Goal: Information Seeking & Learning: Learn about a topic

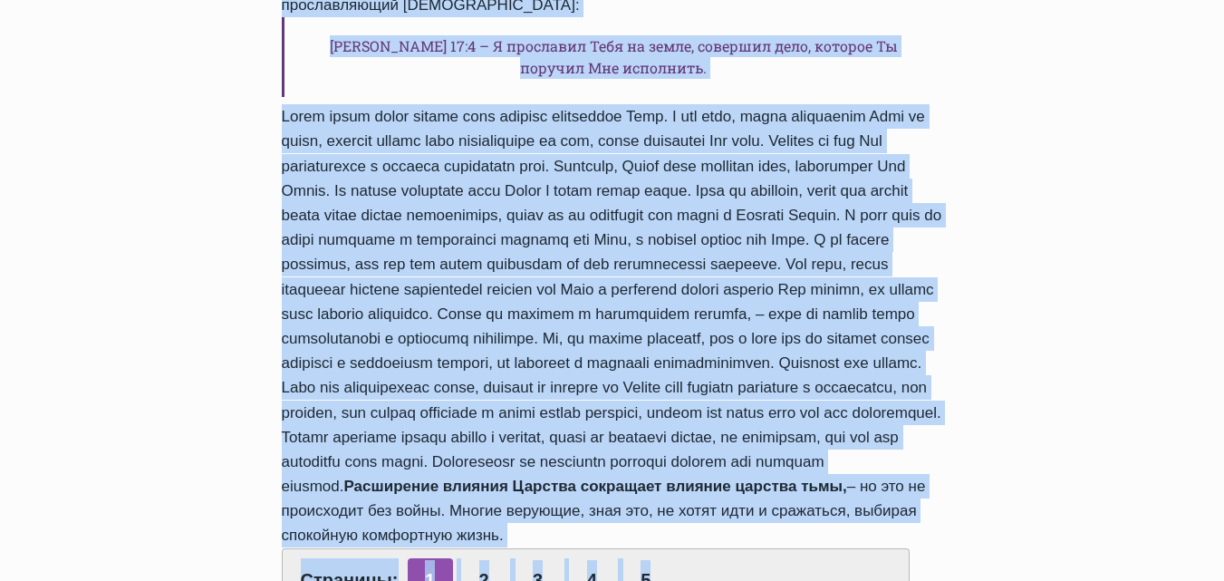
scroll to position [1553, 0]
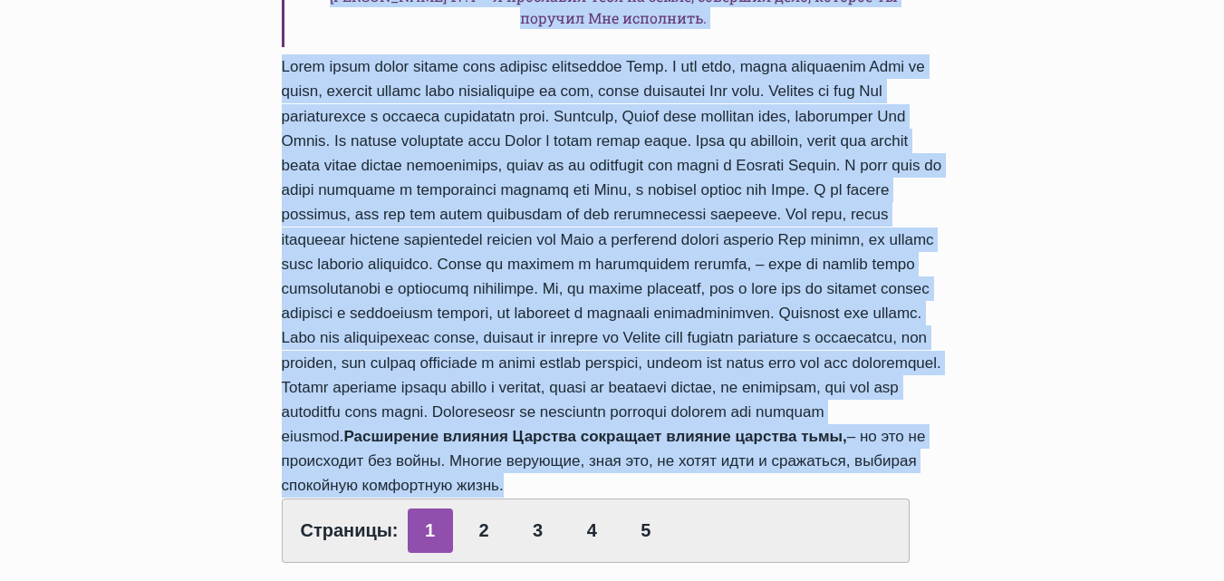
drag, startPoint x: 284, startPoint y: 105, endPoint x: 850, endPoint y: 322, distance: 606.5
click at [1001, 391] on div "Обзор проповедей Духовное вооружение для царственного влияния Автор Rolands Z 2…" at bounding box center [612, 100] width 1224 height 2731
copy div "Духовное вооружение для царственного влияния Автор Rolands Z 2018-Февраль-4 201…"
click at [487, 508] on link "2" at bounding box center [483, 530] width 45 height 44
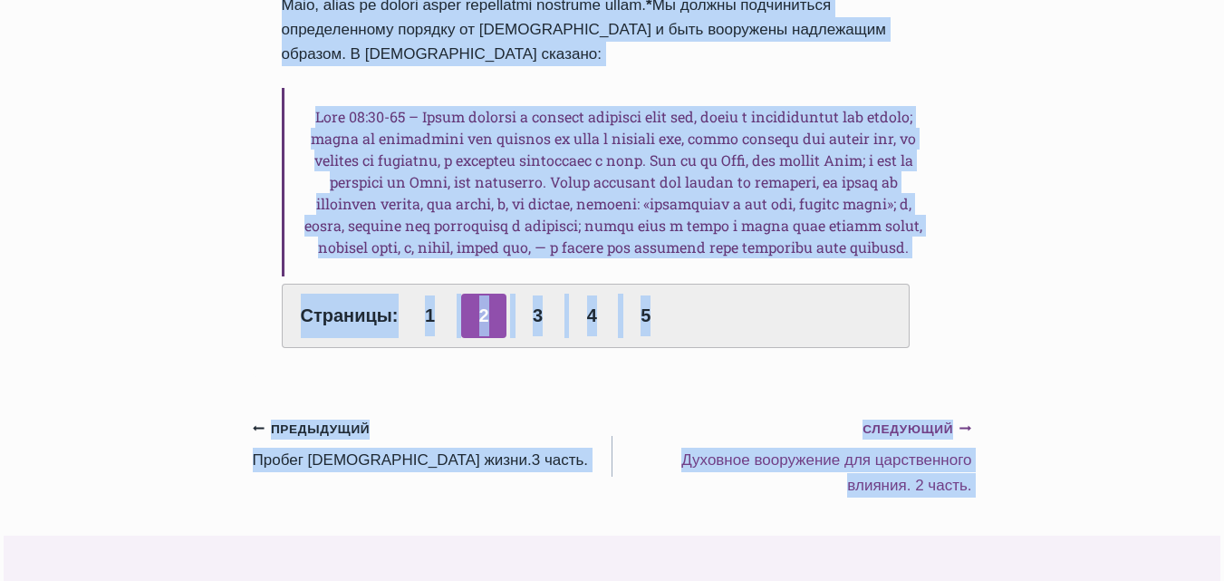
scroll to position [990, 0]
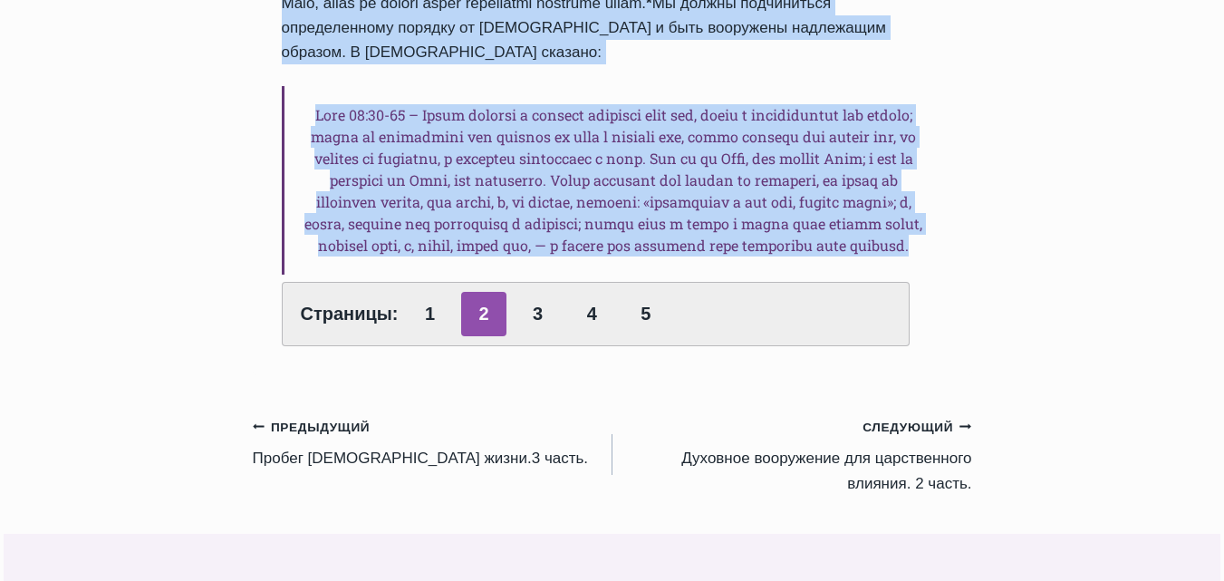
drag, startPoint x: 285, startPoint y: 105, endPoint x: 970, endPoint y: 266, distance: 702.8
copy div "Loremips dolorsitam con adipiscingel seddoei Tempo Incidid U 5928-Laboree-1 407…"
click at [537, 316] on link "3" at bounding box center [538, 314] width 45 height 44
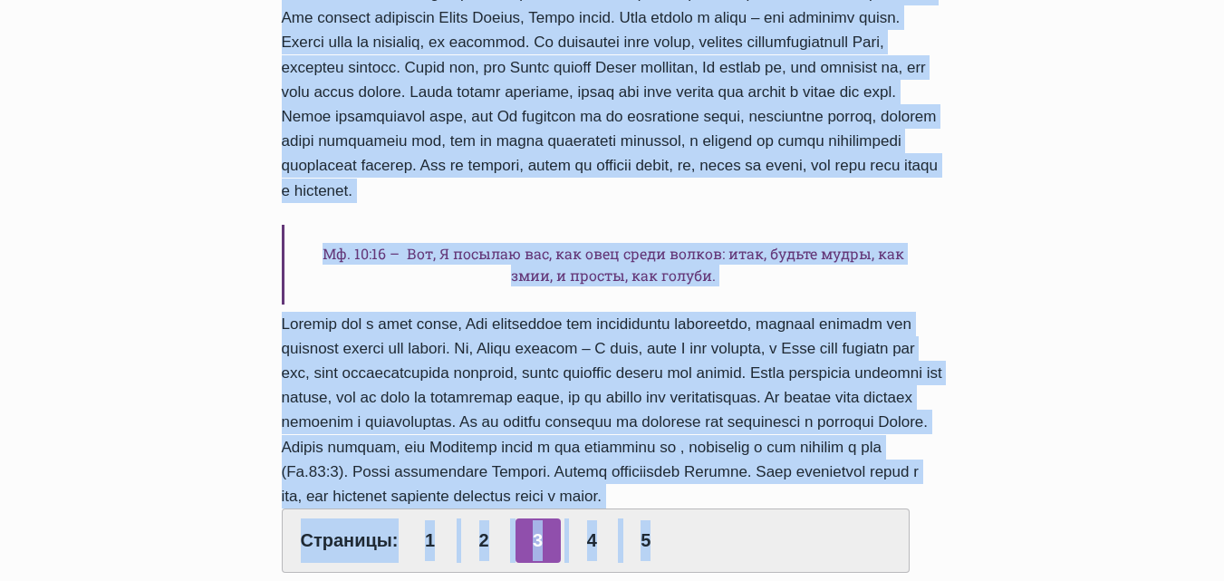
scroll to position [1537, 0]
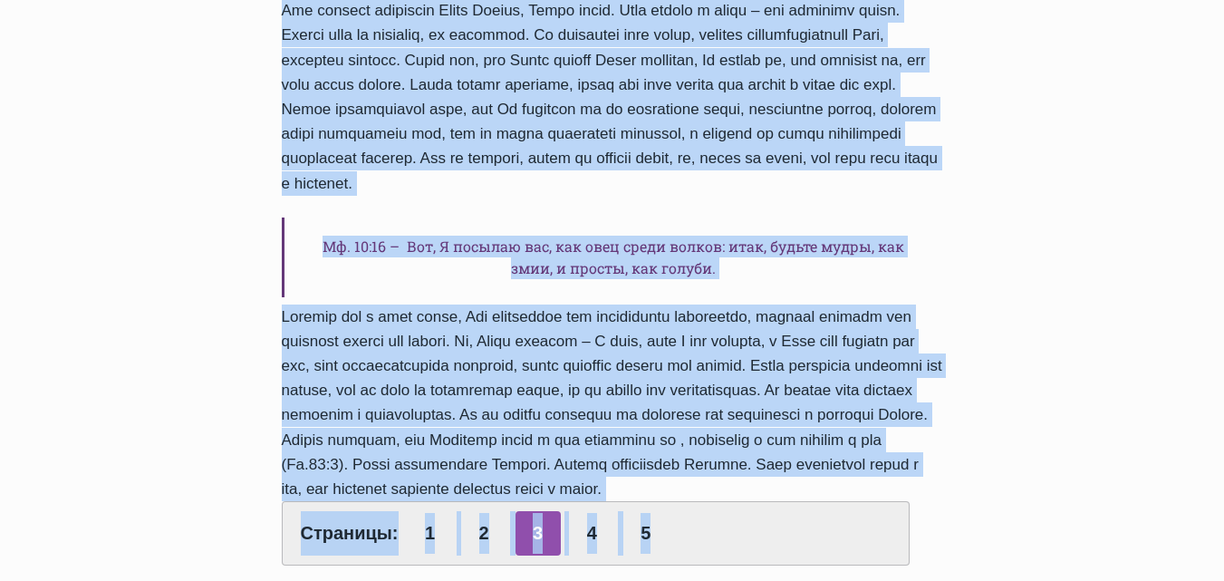
drag, startPoint x: 286, startPoint y: 192, endPoint x: 937, endPoint y: 457, distance: 702.5
copy div "Духовное вооружение для царственного влияния Автор Rolands Z 2018-Февраль-4 201…"
click at [589, 514] on link "4" at bounding box center [591, 533] width 45 height 44
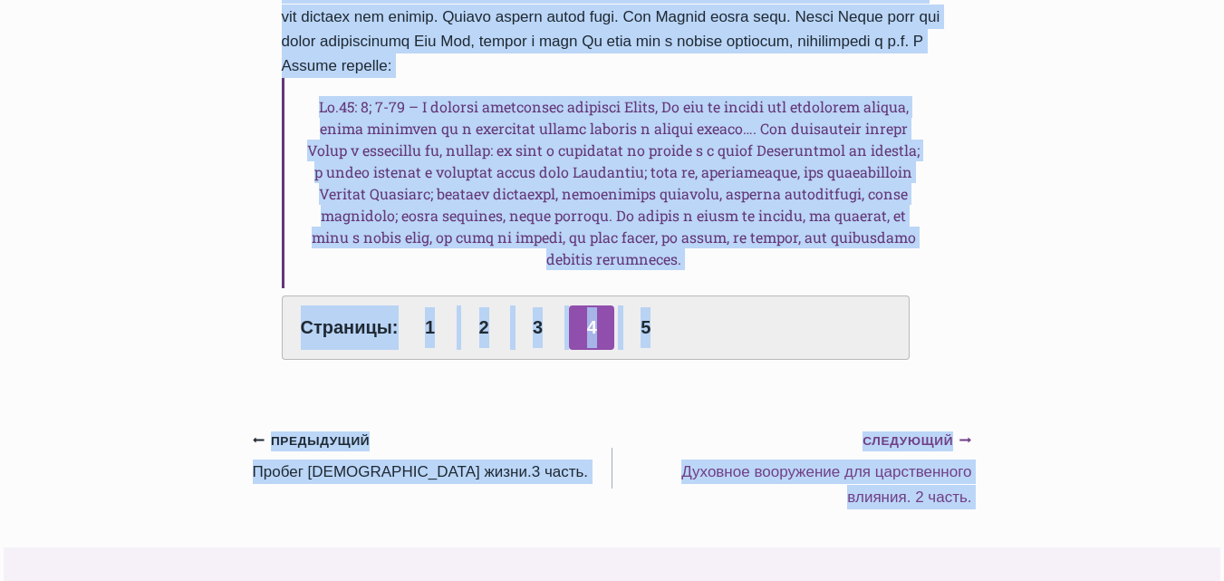
scroll to position [1232, 0]
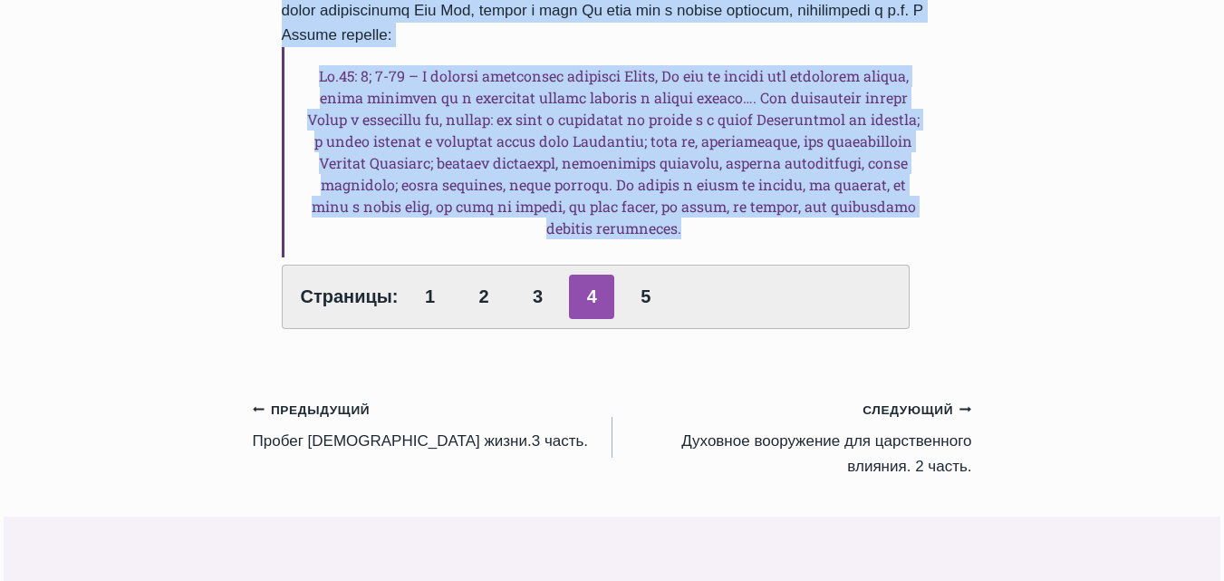
drag, startPoint x: 284, startPoint y: 290, endPoint x: 962, endPoint y: 207, distance: 683.1
copy div "Духовное вооружение для царственного влияния Автор Rolands Z 2018-Февраль-4 201…"
click at [644, 275] on link "5" at bounding box center [646, 297] width 45 height 44
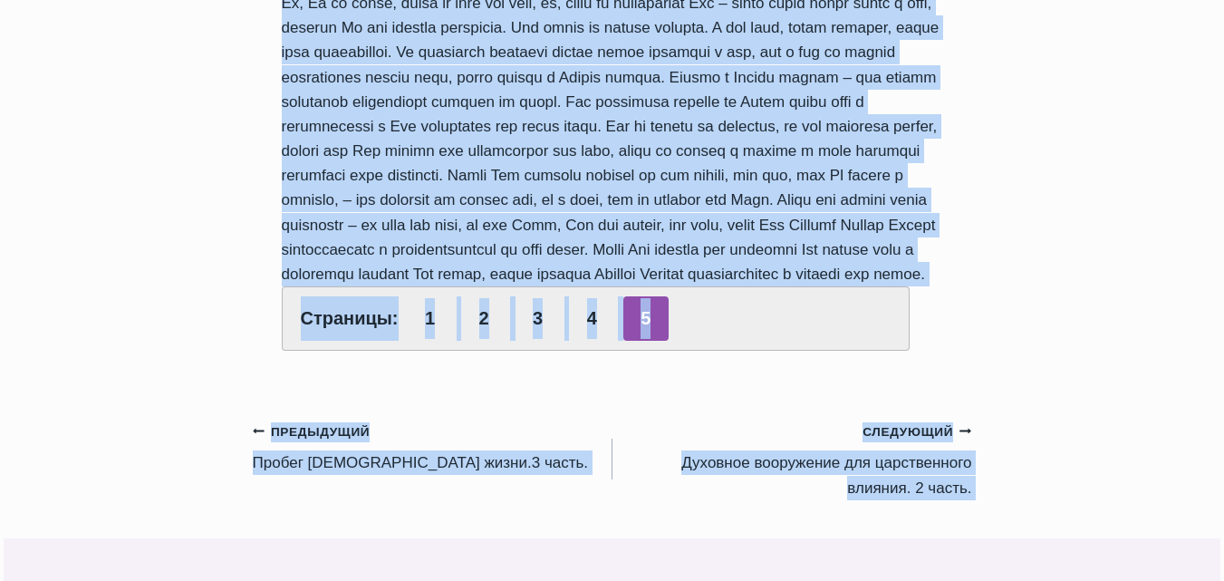
scroll to position [905, 0]
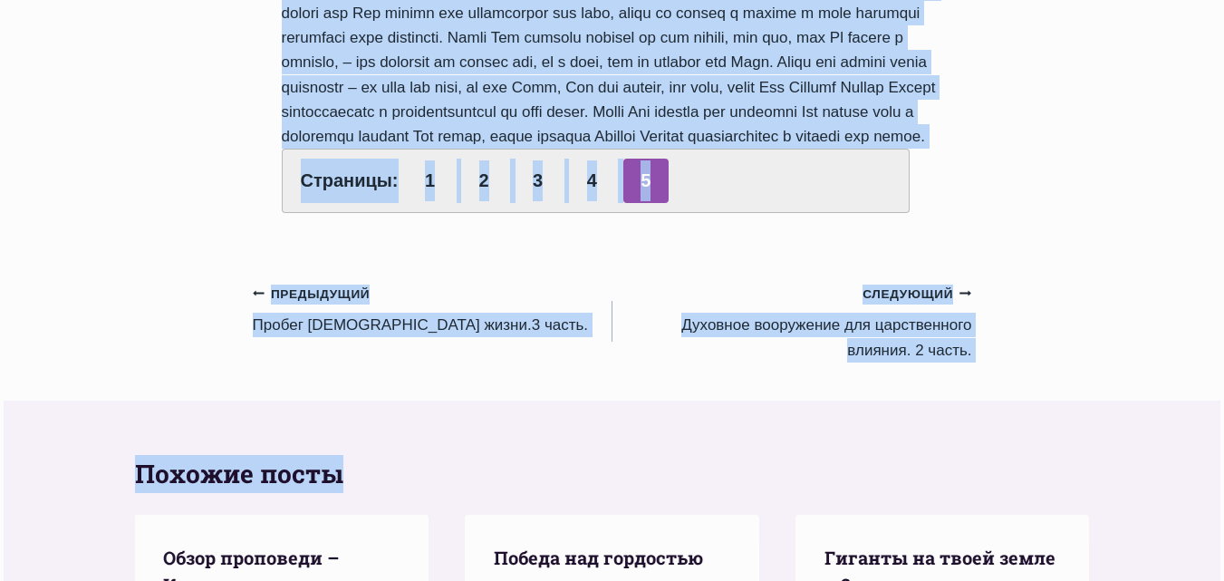
drag, startPoint x: 286, startPoint y: 286, endPoint x: 959, endPoint y: 136, distance: 689.1
copy div "Loremips dolorsitam con adipiscingel seddoei Tempo Incidid U 0339-Laboree-1 957…"
